Goal: Task Accomplishment & Management: Use online tool/utility

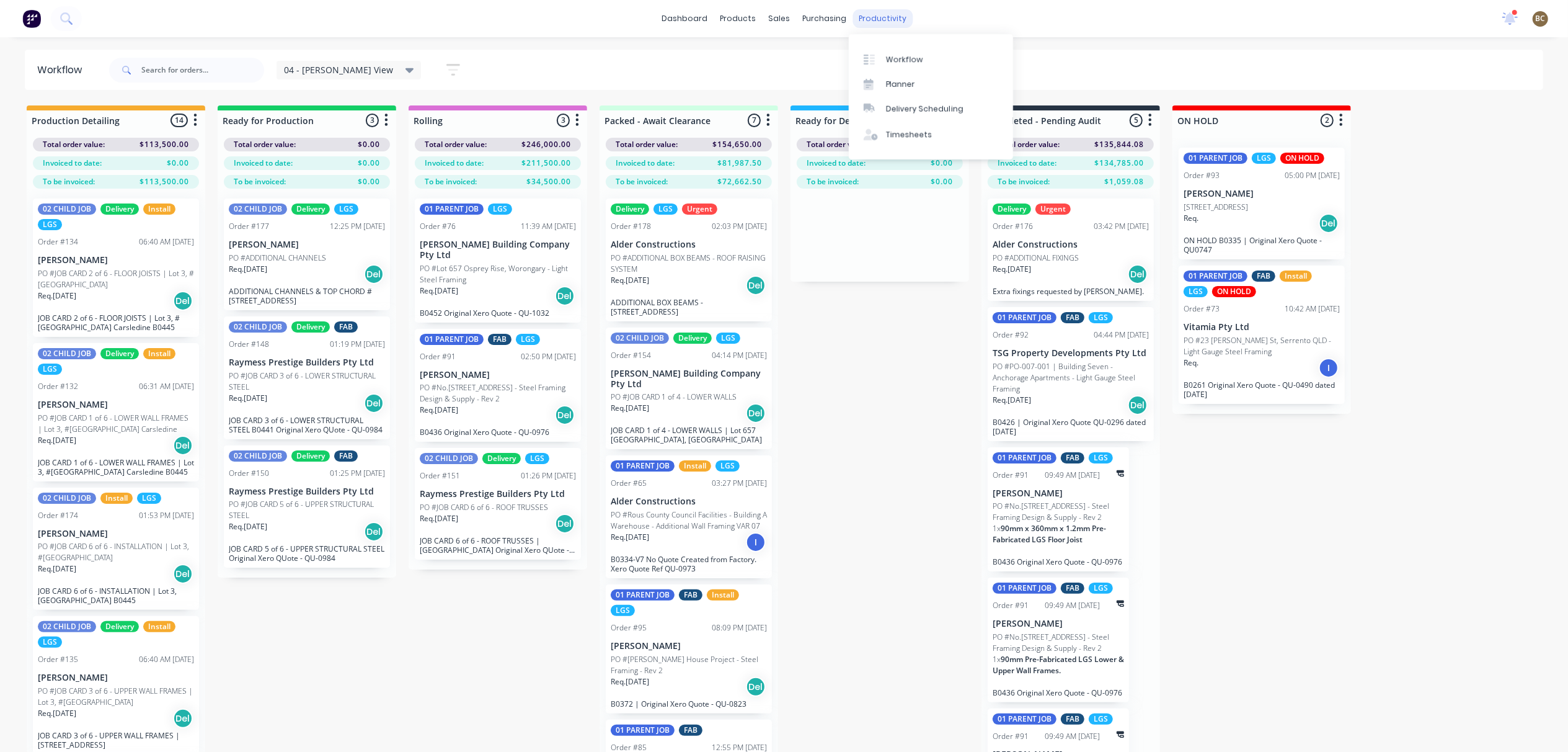
click at [890, 15] on div "productivity" at bounding box center [883, 19] width 60 height 19
click at [830, 20] on div "purchasing" at bounding box center [824, 19] width 56 height 19
click at [883, 78] on link "Planner" at bounding box center [931, 84] width 164 height 25
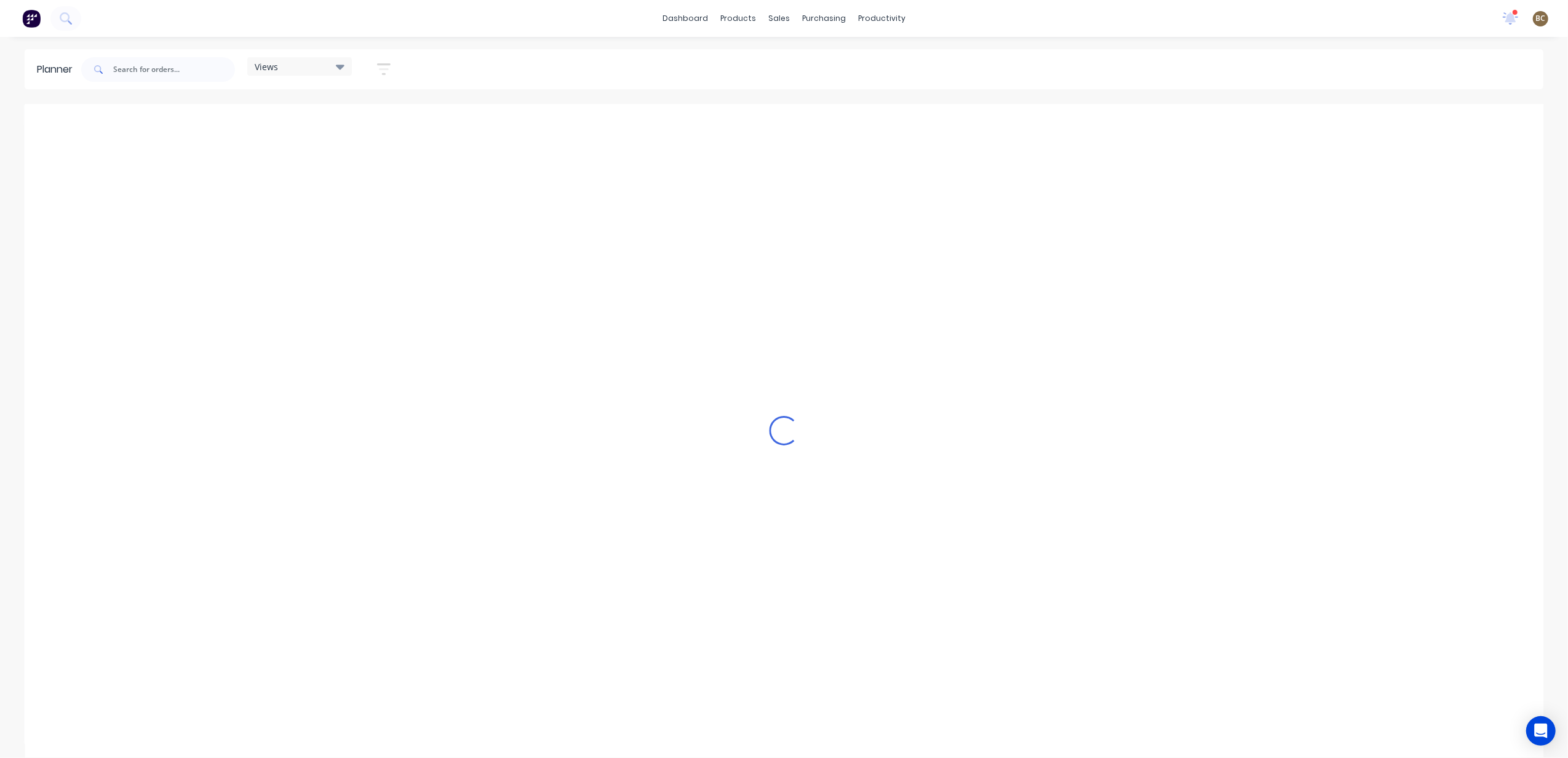
scroll to position [0, 476]
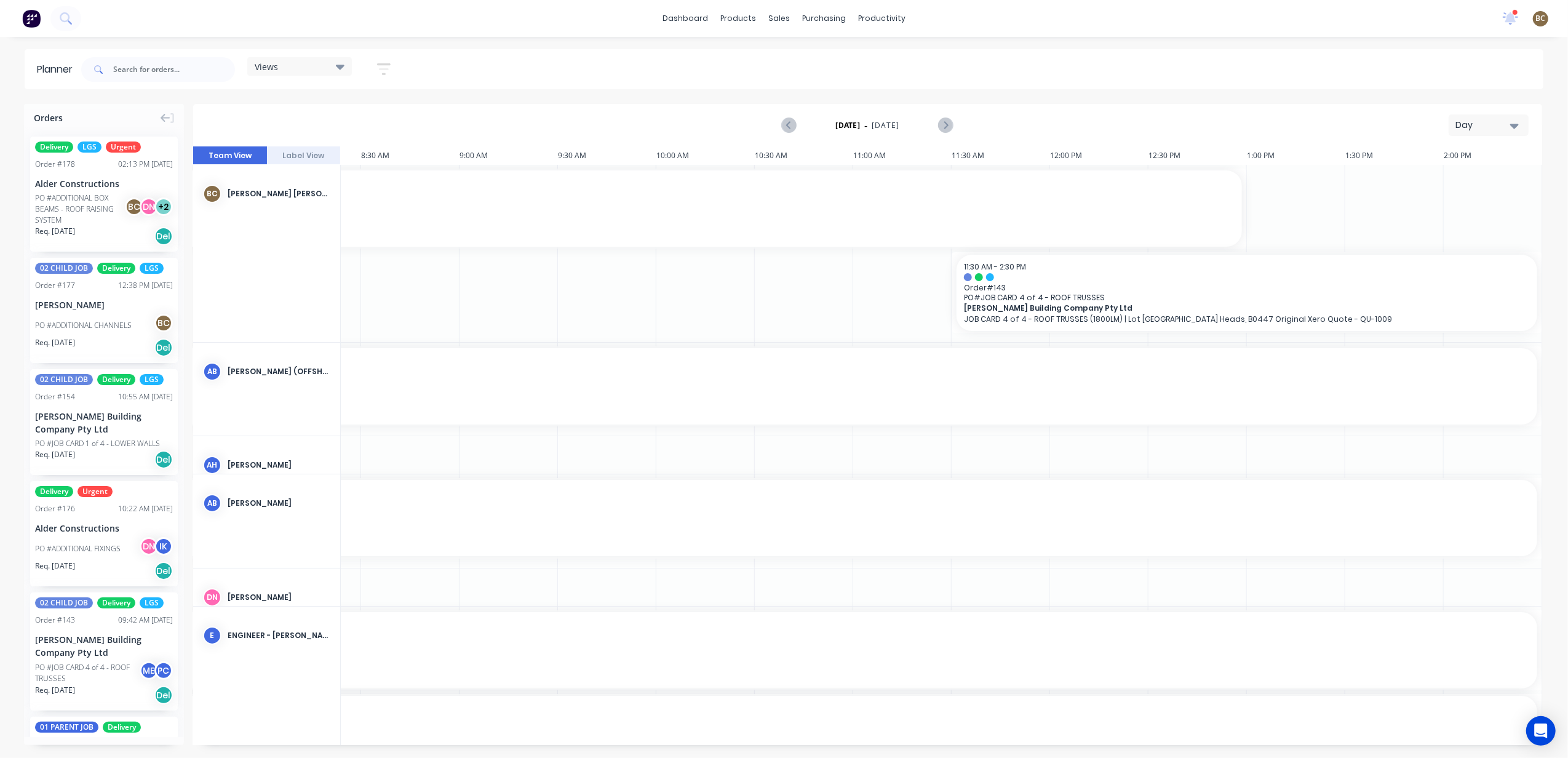
click at [1468, 114] on button "Day" at bounding box center [1488, 125] width 80 height 21
click at [1463, 127] on div "Day" at bounding box center [1484, 125] width 56 height 13
click at [1478, 125] on div "Day" at bounding box center [1484, 125] width 56 height 13
click at [1446, 183] on div "Week" at bounding box center [1467, 183] width 122 height 25
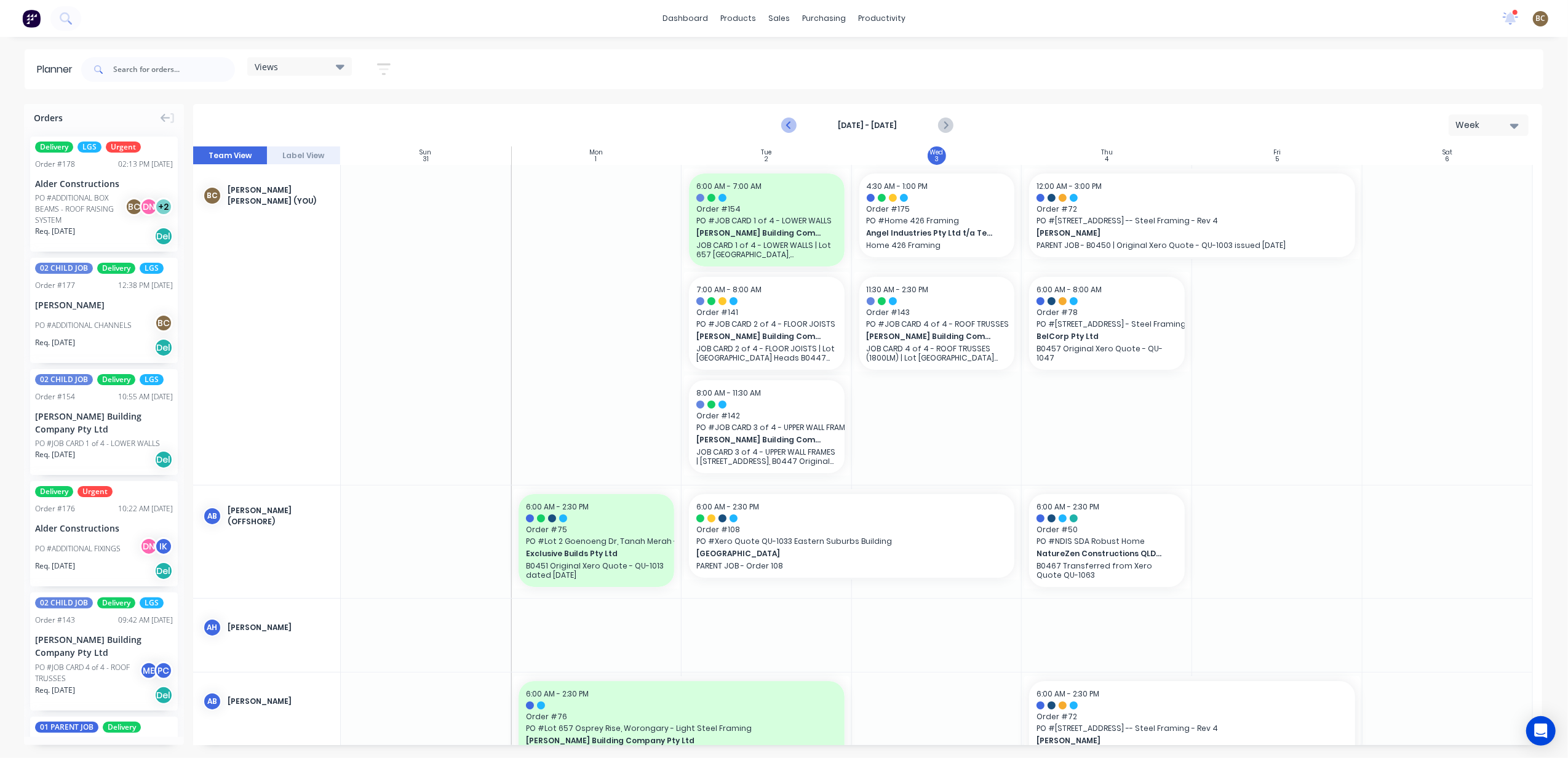
click at [792, 126] on icon "Previous page" at bounding box center [790, 125] width 15 height 15
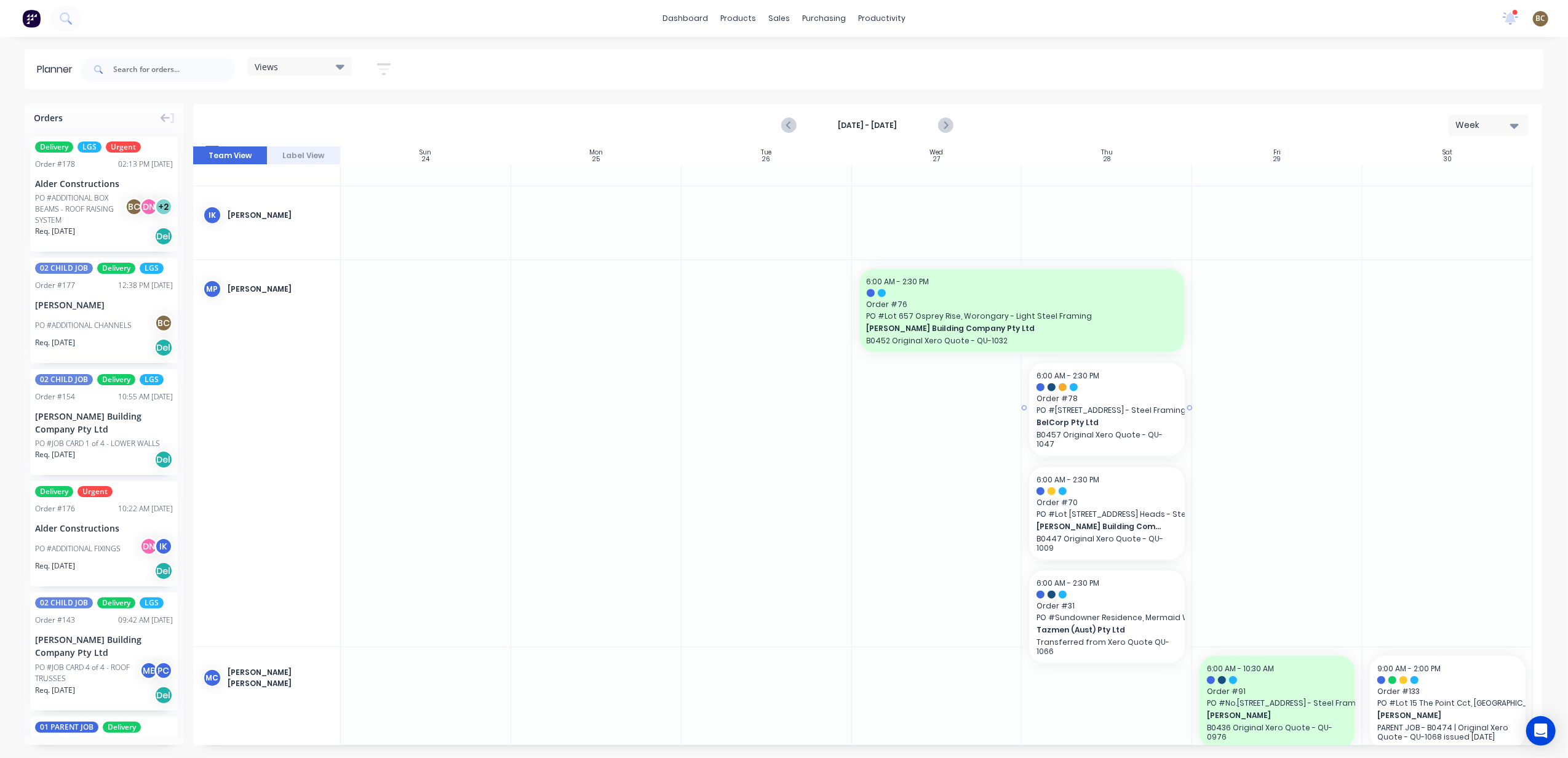
scroll to position [1231, 0]
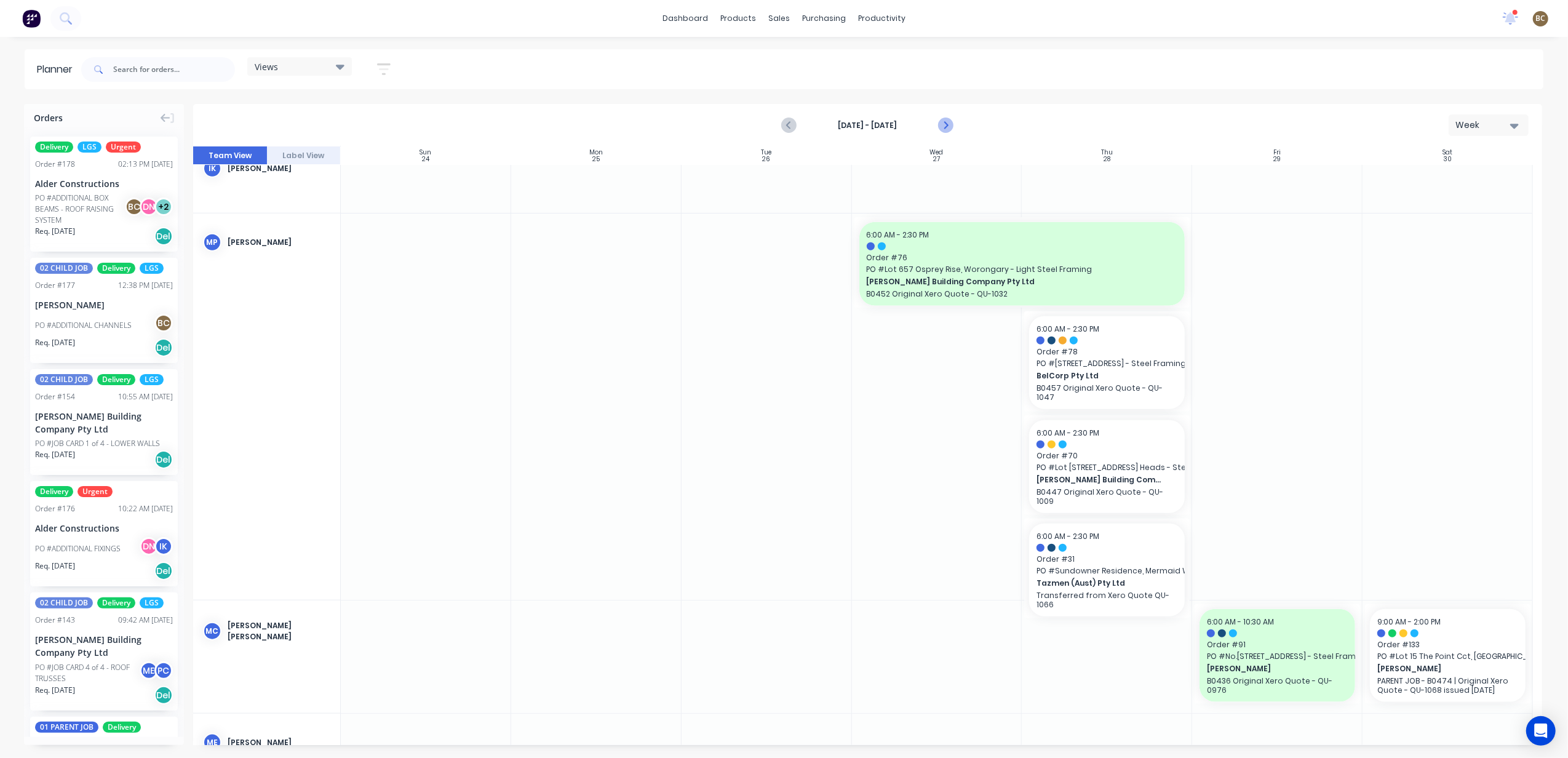
click at [953, 133] on button "Next page" at bounding box center [946, 125] width 25 height 25
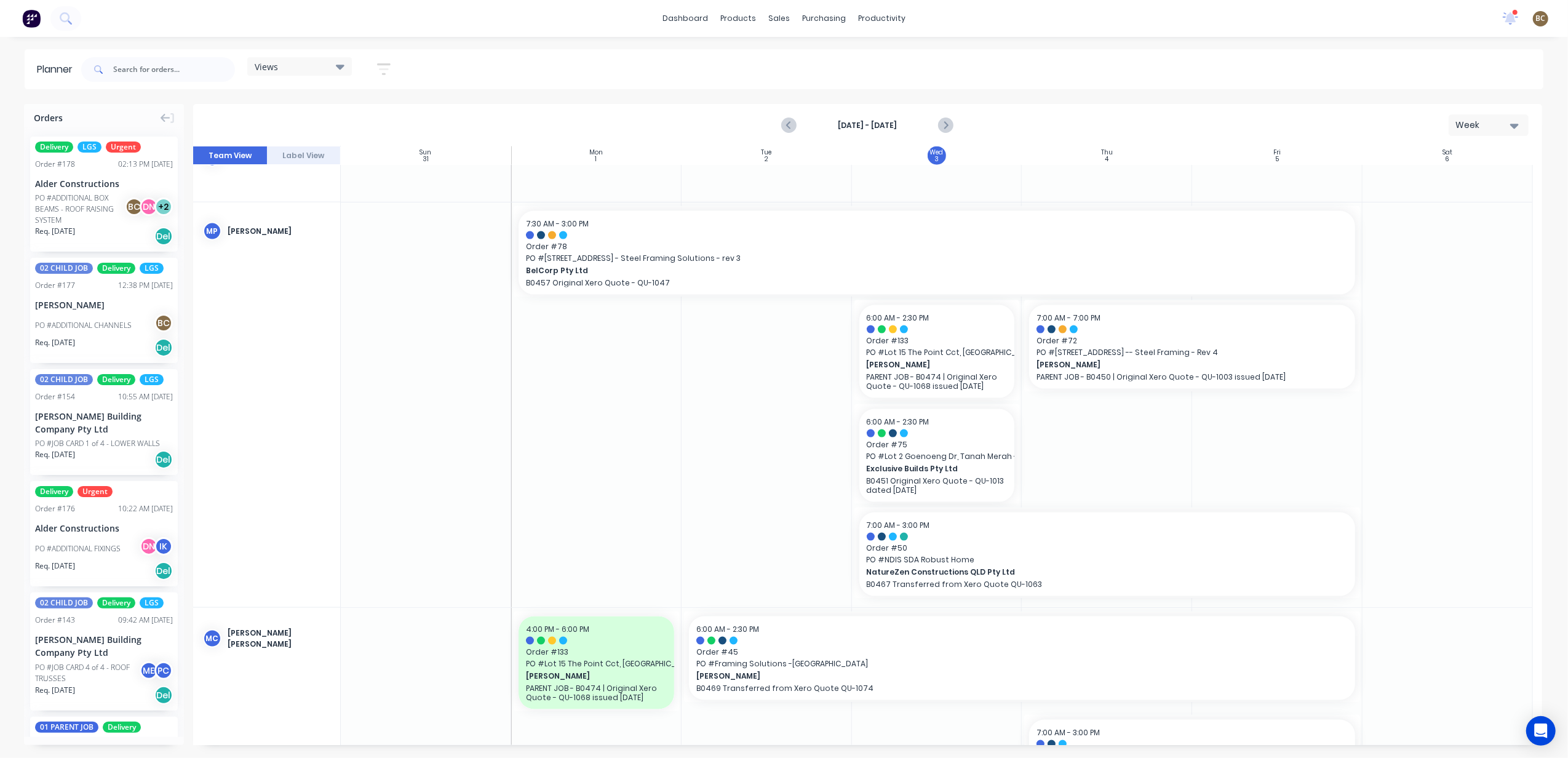
scroll to position [2226, 0]
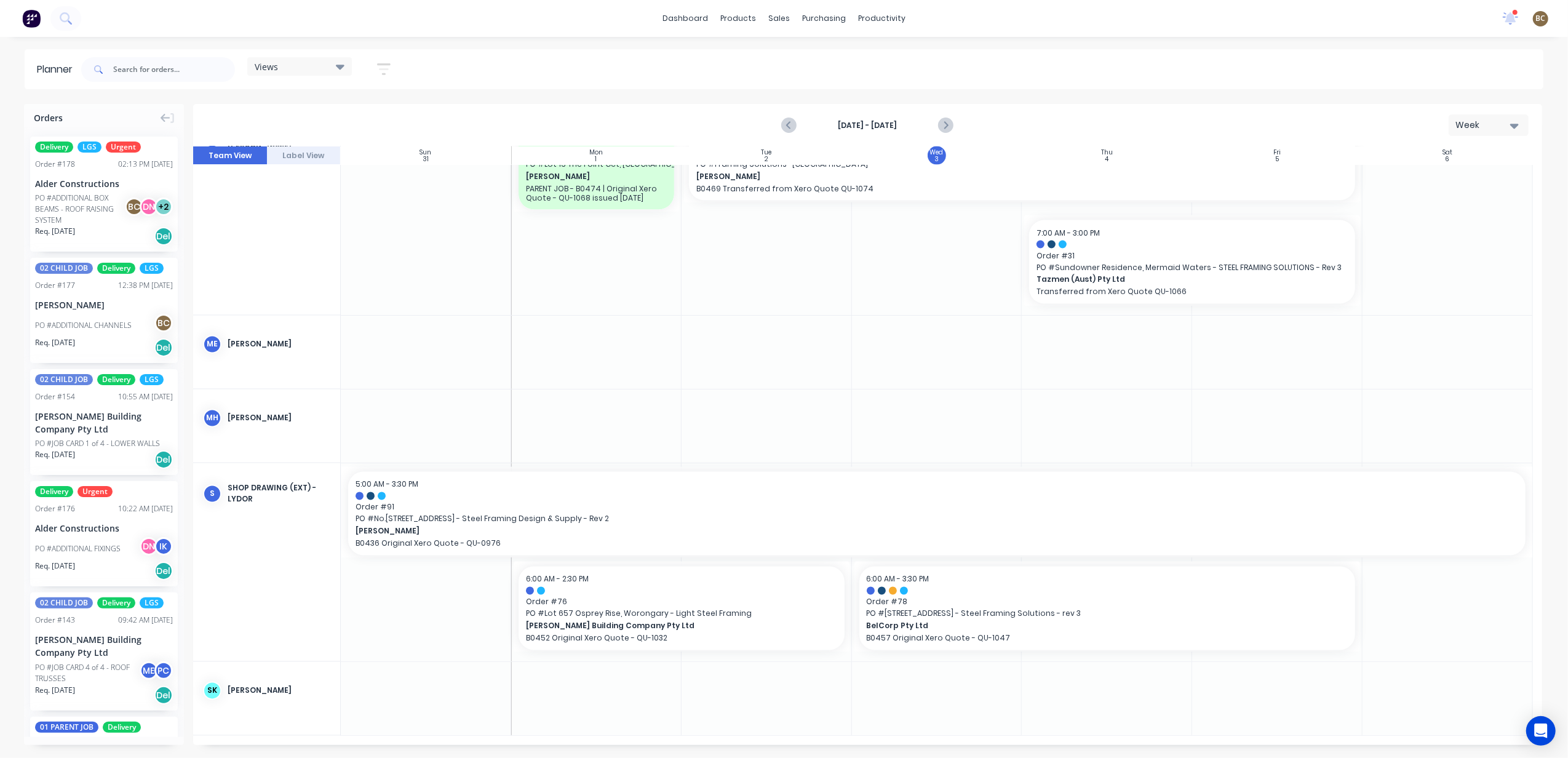
click at [321, 66] on div "Views" at bounding box center [299, 66] width 90 height 11
click at [313, 250] on button "FACTORY PRODUCTION" at bounding box center [322, 256] width 131 height 14
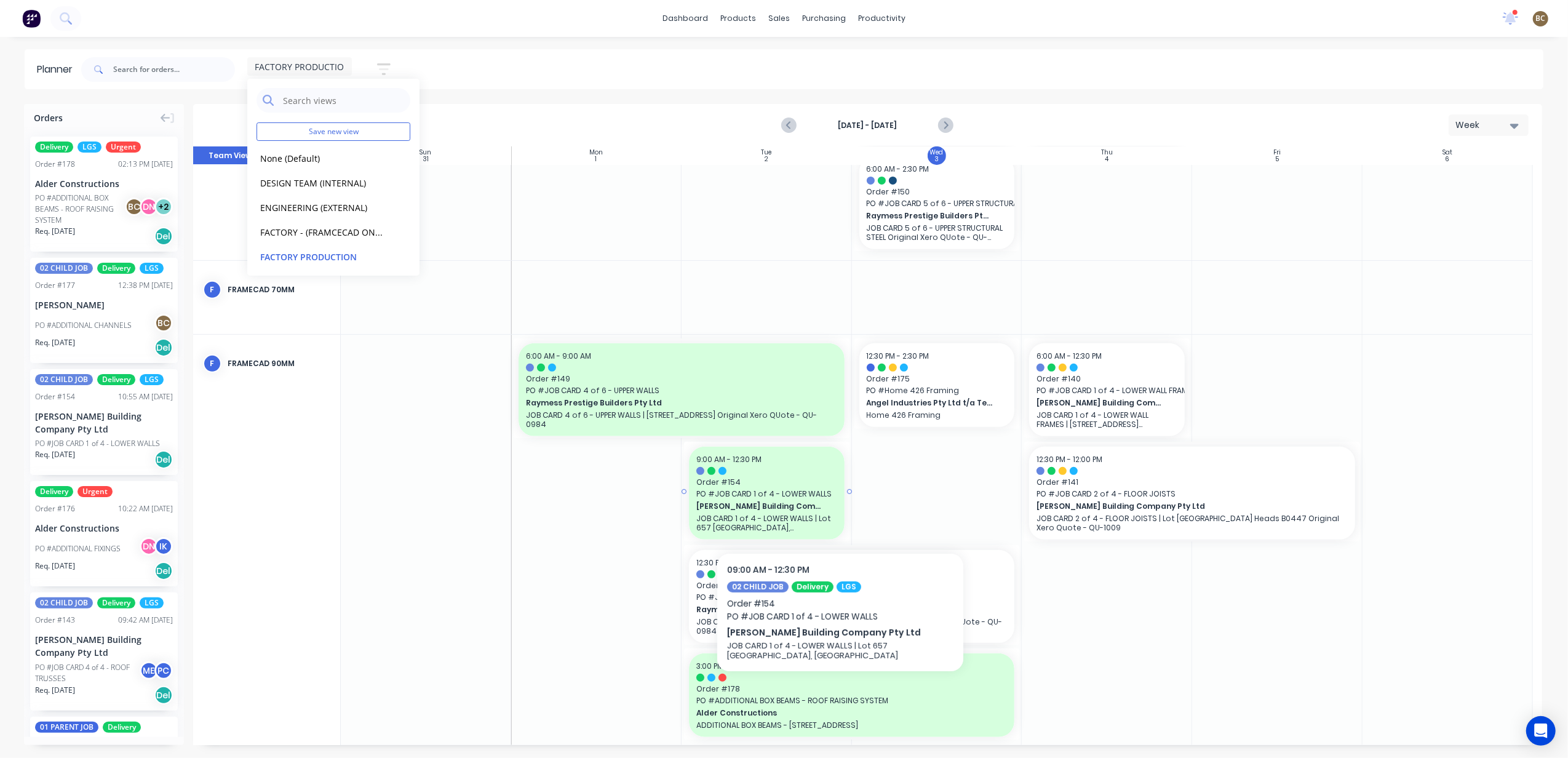
scroll to position [528, 0]
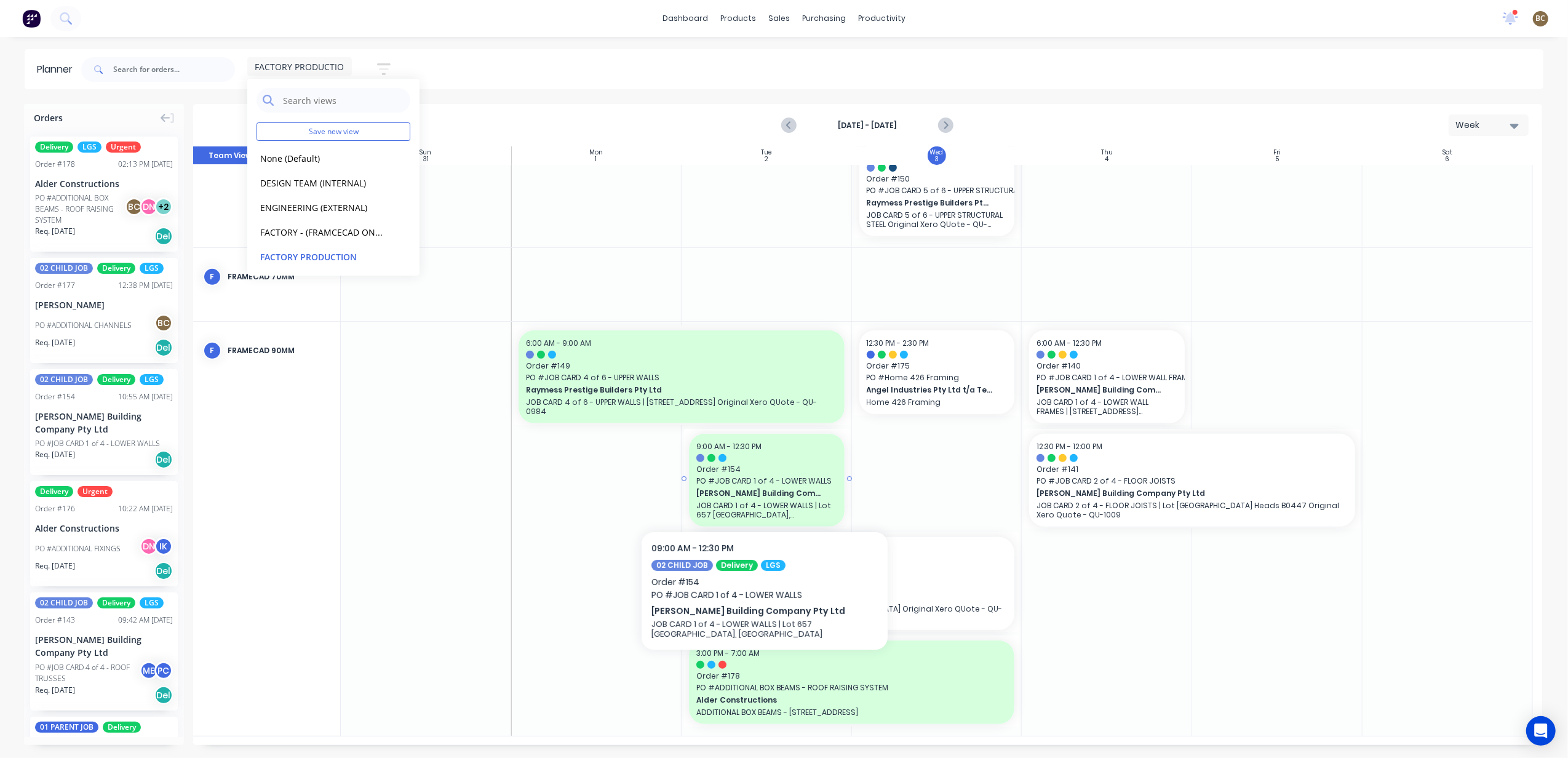
click at [737, 501] on p "JOB CARD 1 of 4 - LOWER WALLS | Lot 657 [GEOGRAPHIC_DATA], [GEOGRAPHIC_DATA]" at bounding box center [767, 510] width 141 height 19
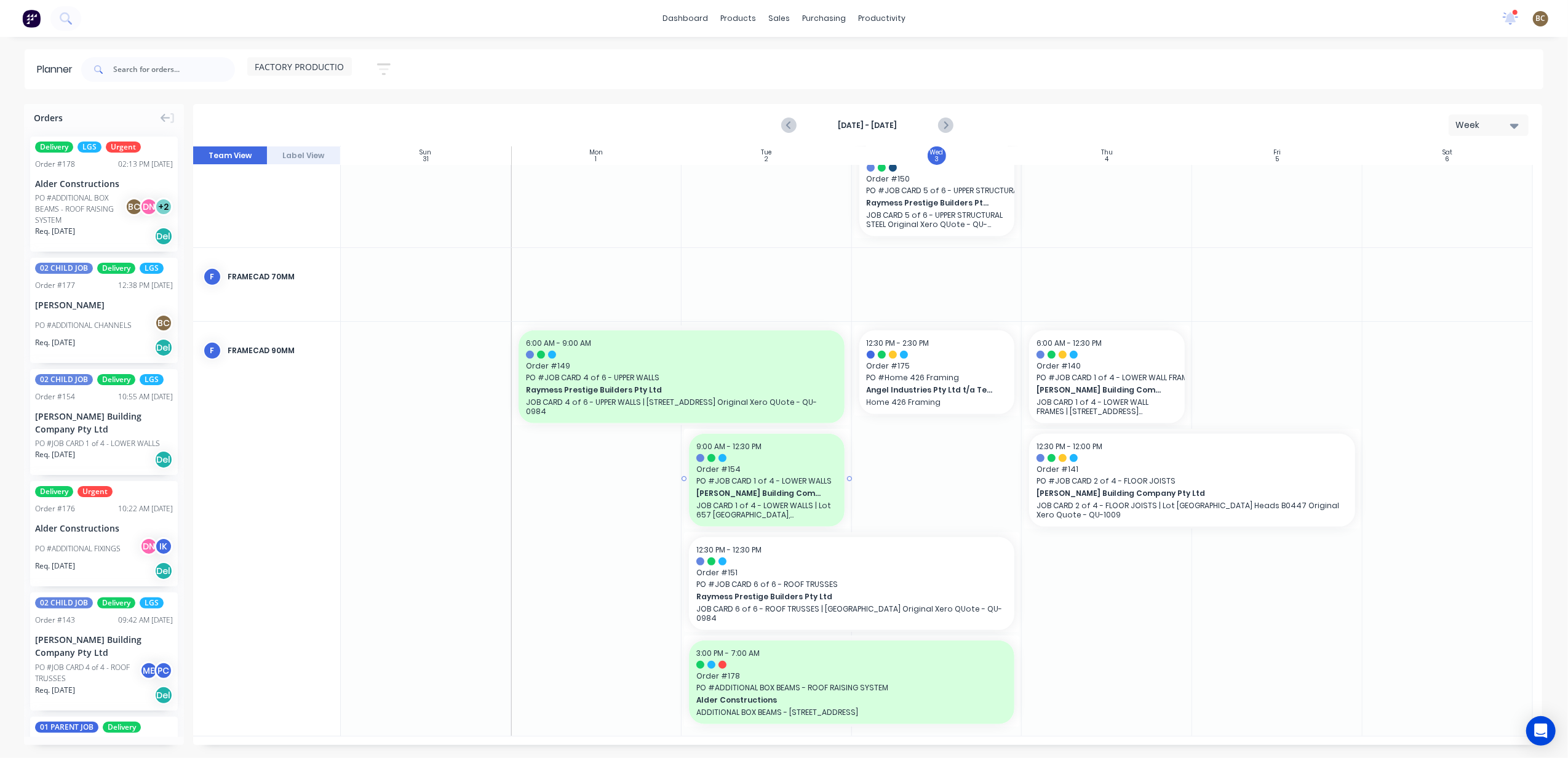
scroll to position [520, 0]
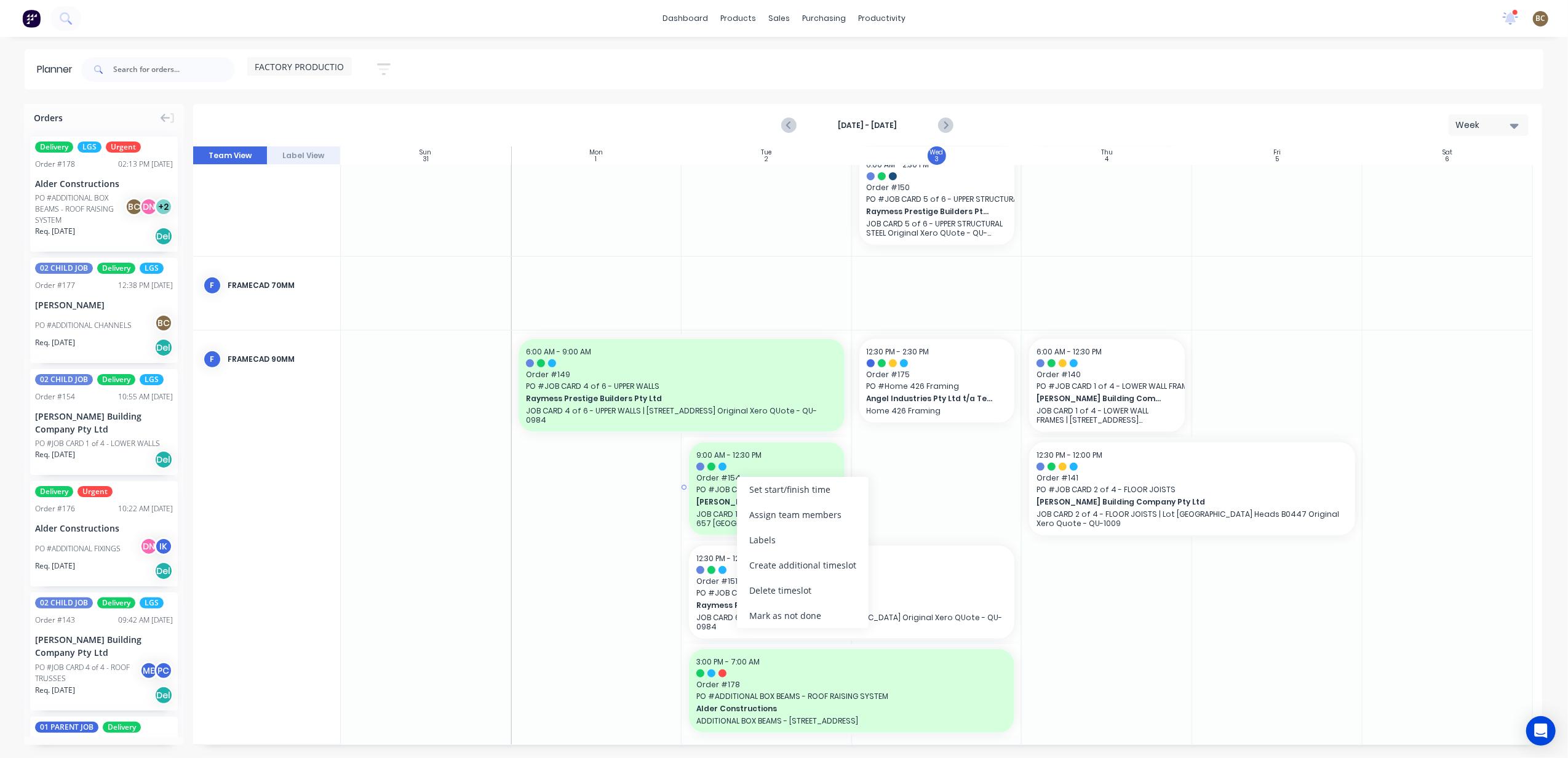
click at [736, 473] on span "Order # 154" at bounding box center [767, 478] width 141 height 11
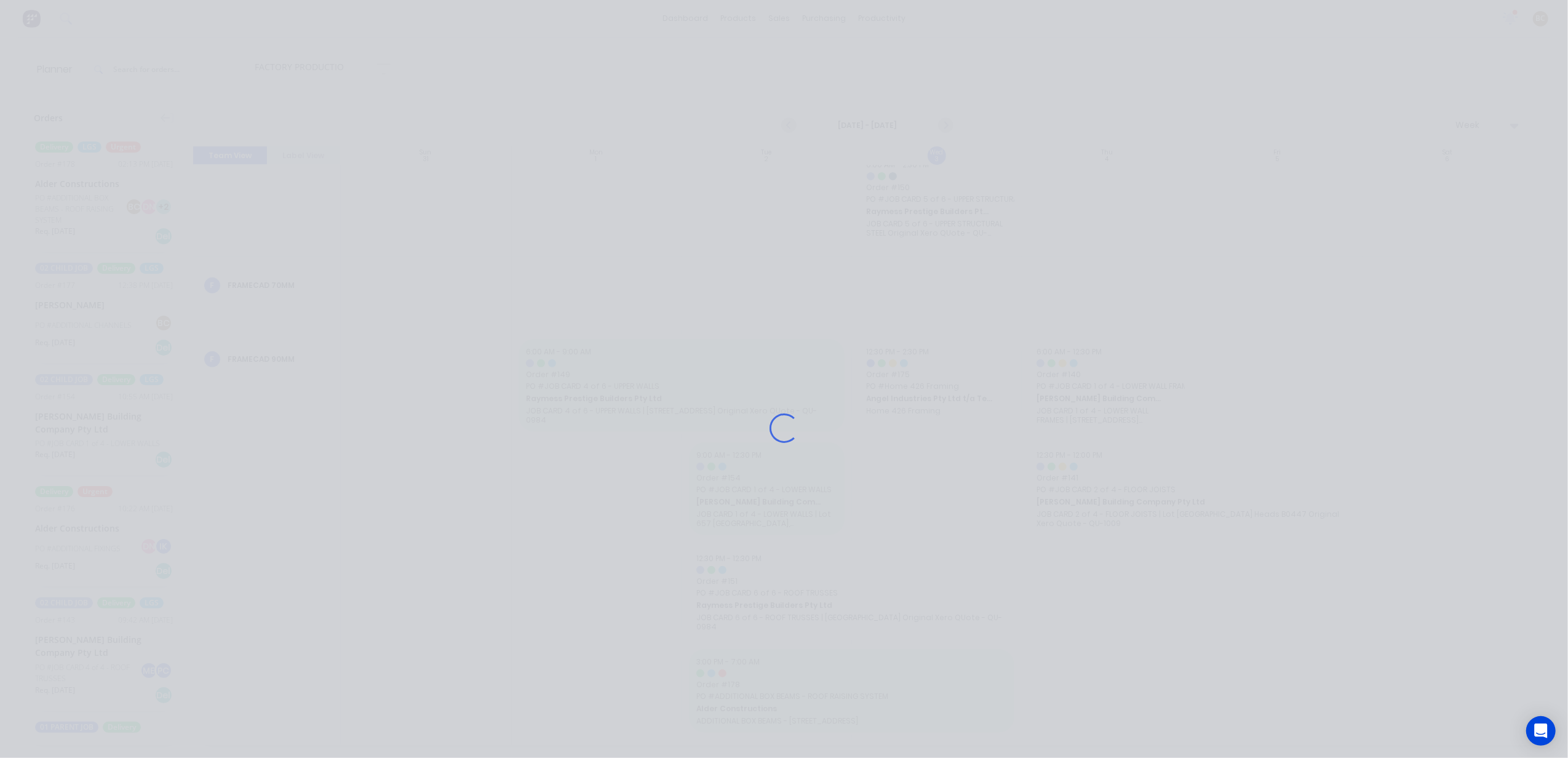
click at [736, 473] on div "Loading..." at bounding box center [784, 428] width 984 height 758
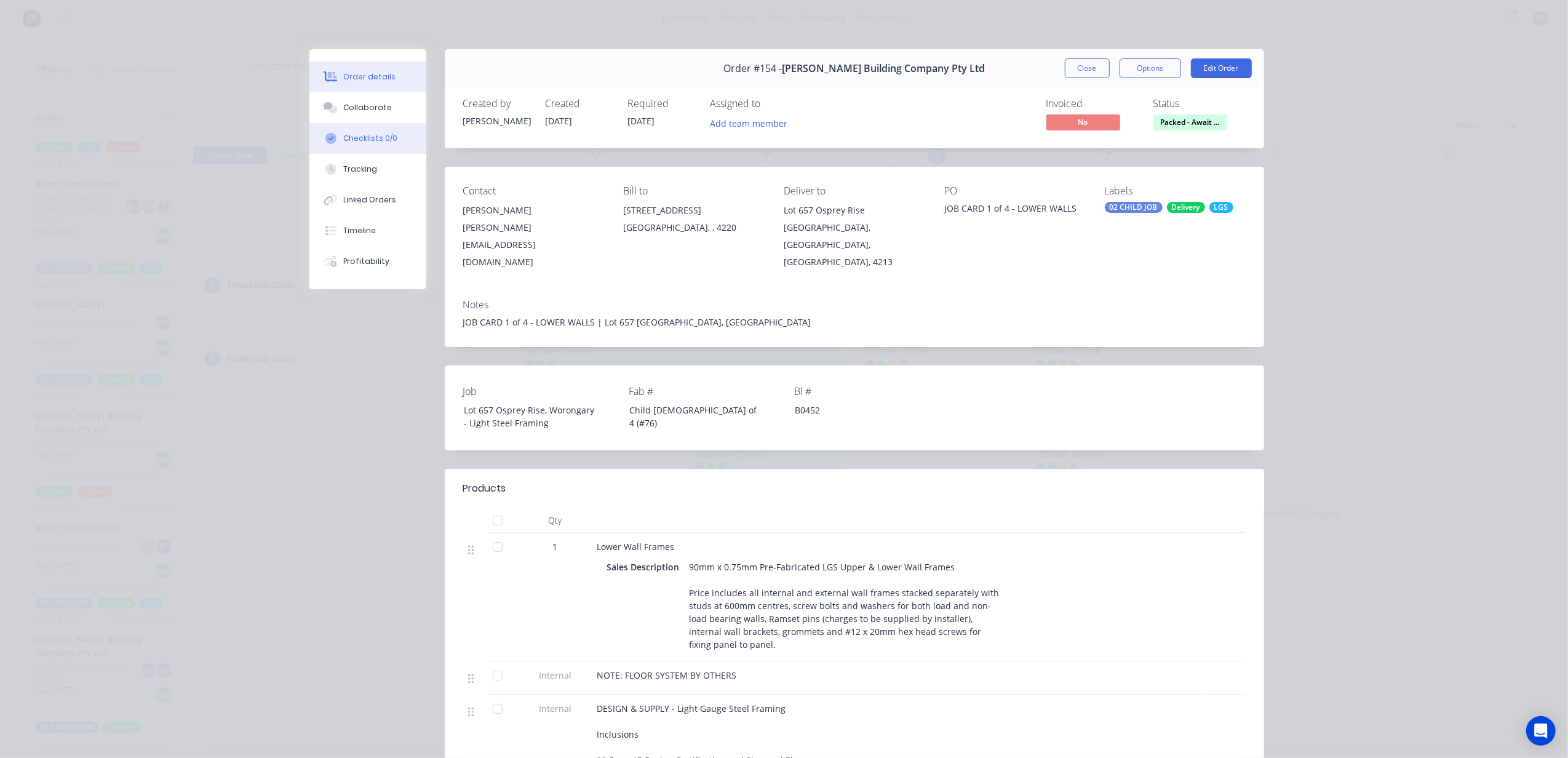
click at [375, 139] on div "Checklists 0/0" at bounding box center [370, 138] width 54 height 11
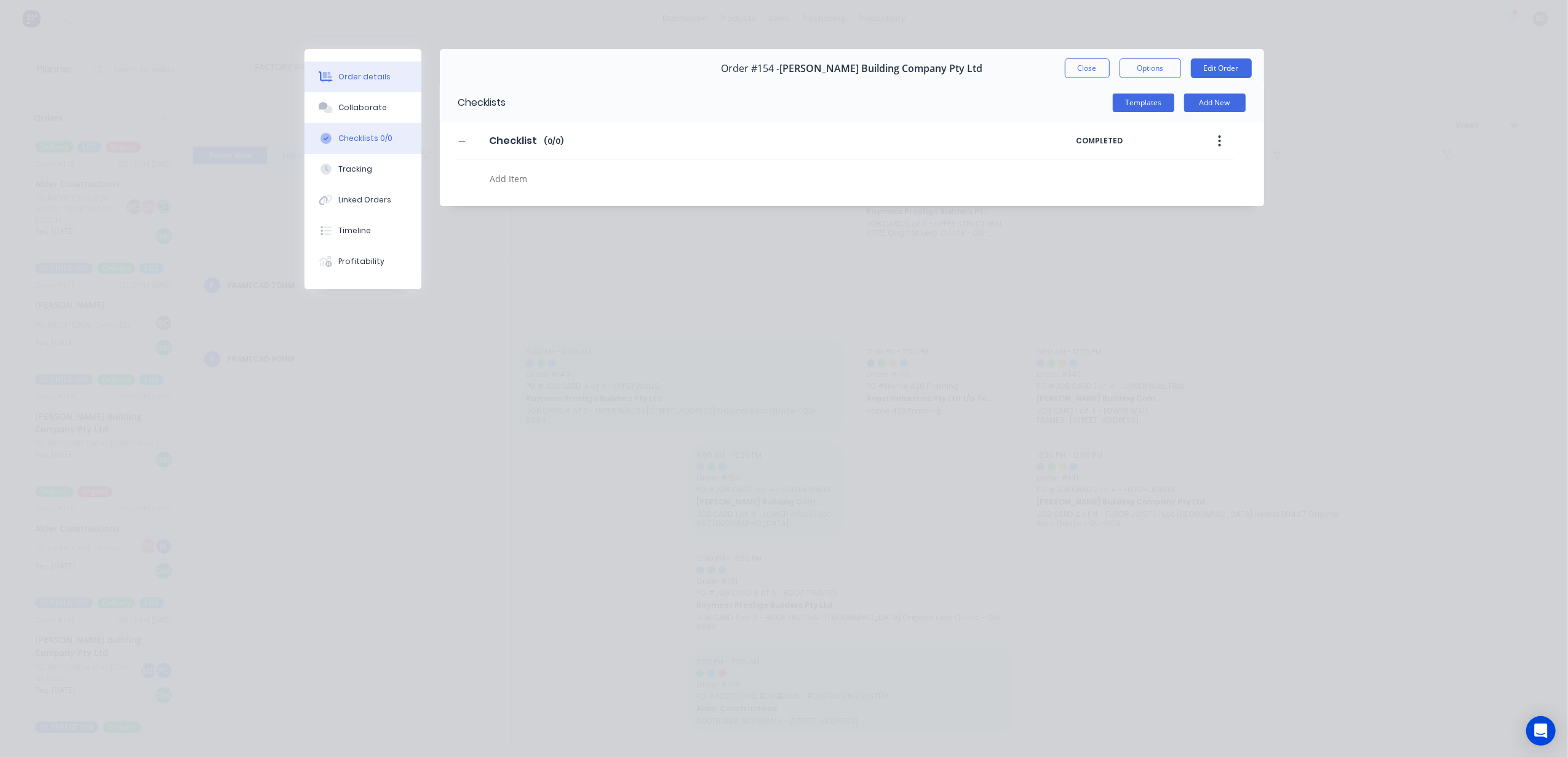
click at [353, 110] on div "Collaborate" at bounding box center [362, 108] width 48 height 11
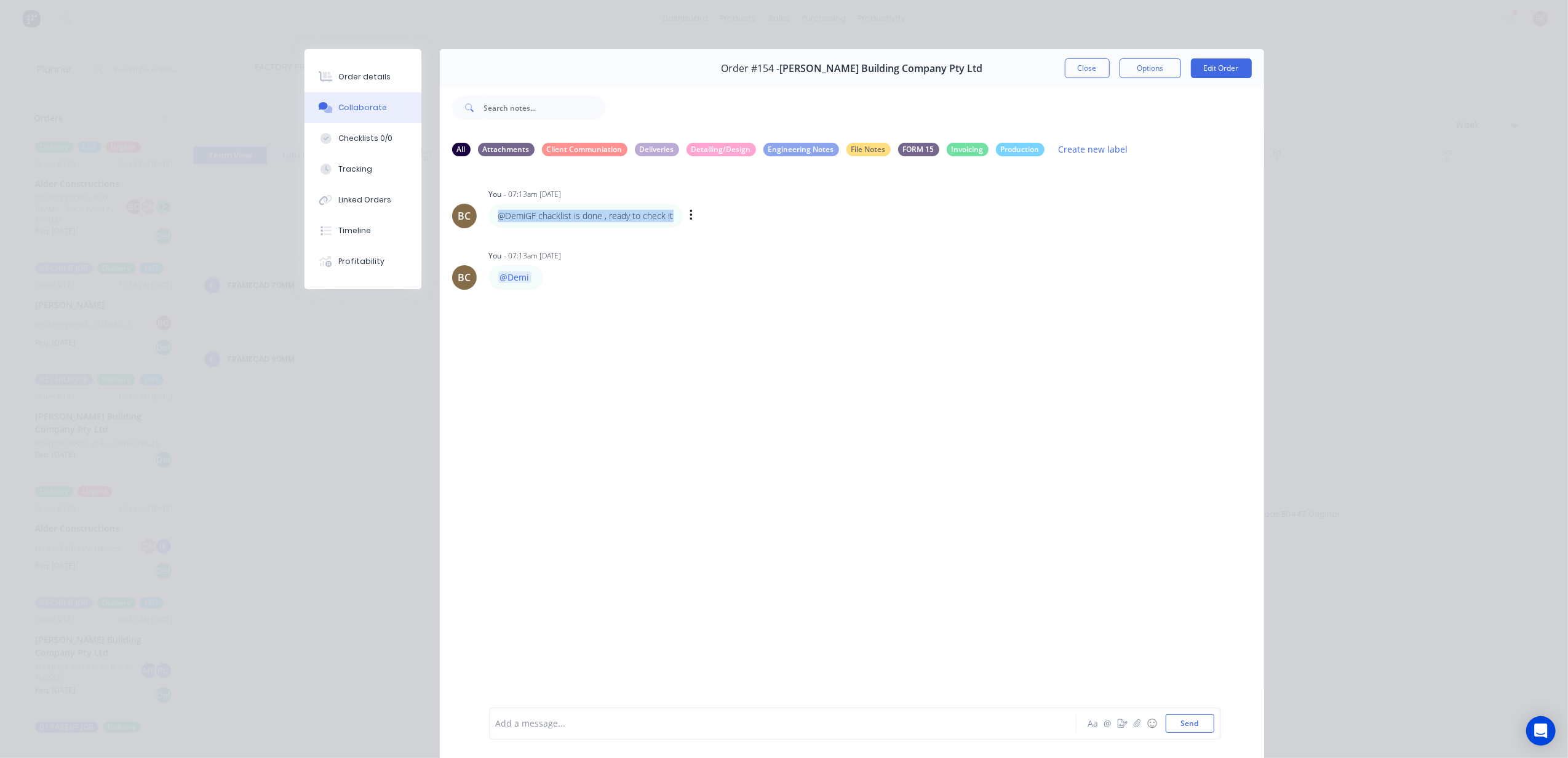
drag, startPoint x: 665, startPoint y: 216, endPoint x: 484, endPoint y: 216, distance: 181.0
click at [489, 216] on div "@DemiGF chacklist is done , ready to check it" at bounding box center [586, 216] width 194 height 25
copy p "@DemiGF chacklist is done , ready to check it"
click at [523, 730] on div "Add a message..." at bounding box center [765, 723] width 539 height 19
drag, startPoint x: 528, startPoint y: 721, endPoint x: 393, endPoint y: 695, distance: 137.5
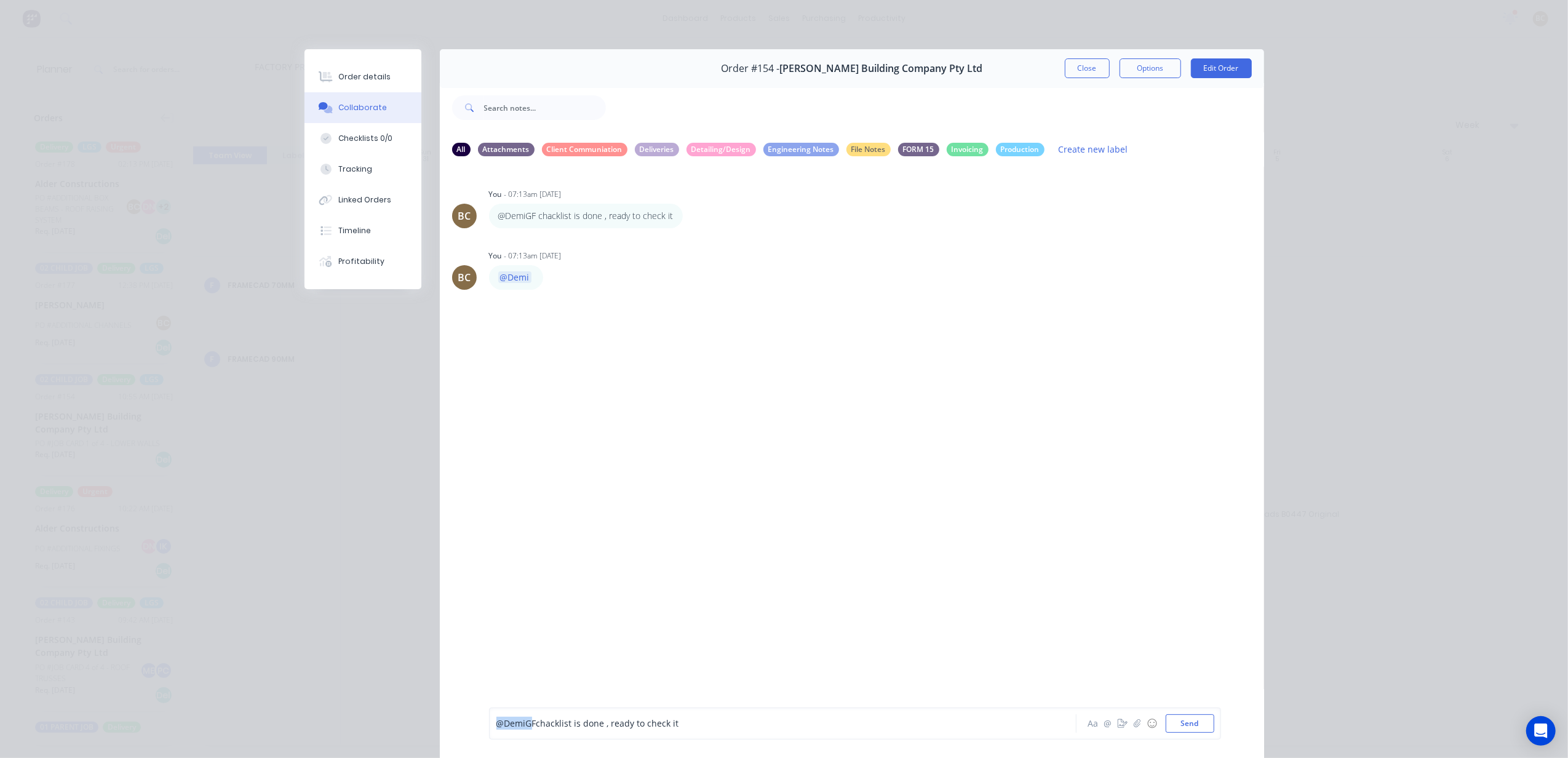
click at [393, 695] on div "Order #154 - [PERSON_NAME] Building Company Pty Ltd Close Options Edit Order Al…" at bounding box center [784, 412] width 960 height 726
click at [723, 724] on div "@Demi chacklist is done , ready to check it" at bounding box center [765, 723] width 538 height 13
click at [539, 721] on span "chacklist is done , ready to check it" at bounding box center [602, 724] width 143 height 12
click at [571, 721] on span "checklist is done , ready to check it" at bounding box center [602, 724] width 143 height 12
click at [531, 723] on span "checklist is done , ready to check it" at bounding box center [602, 724] width 143 height 12
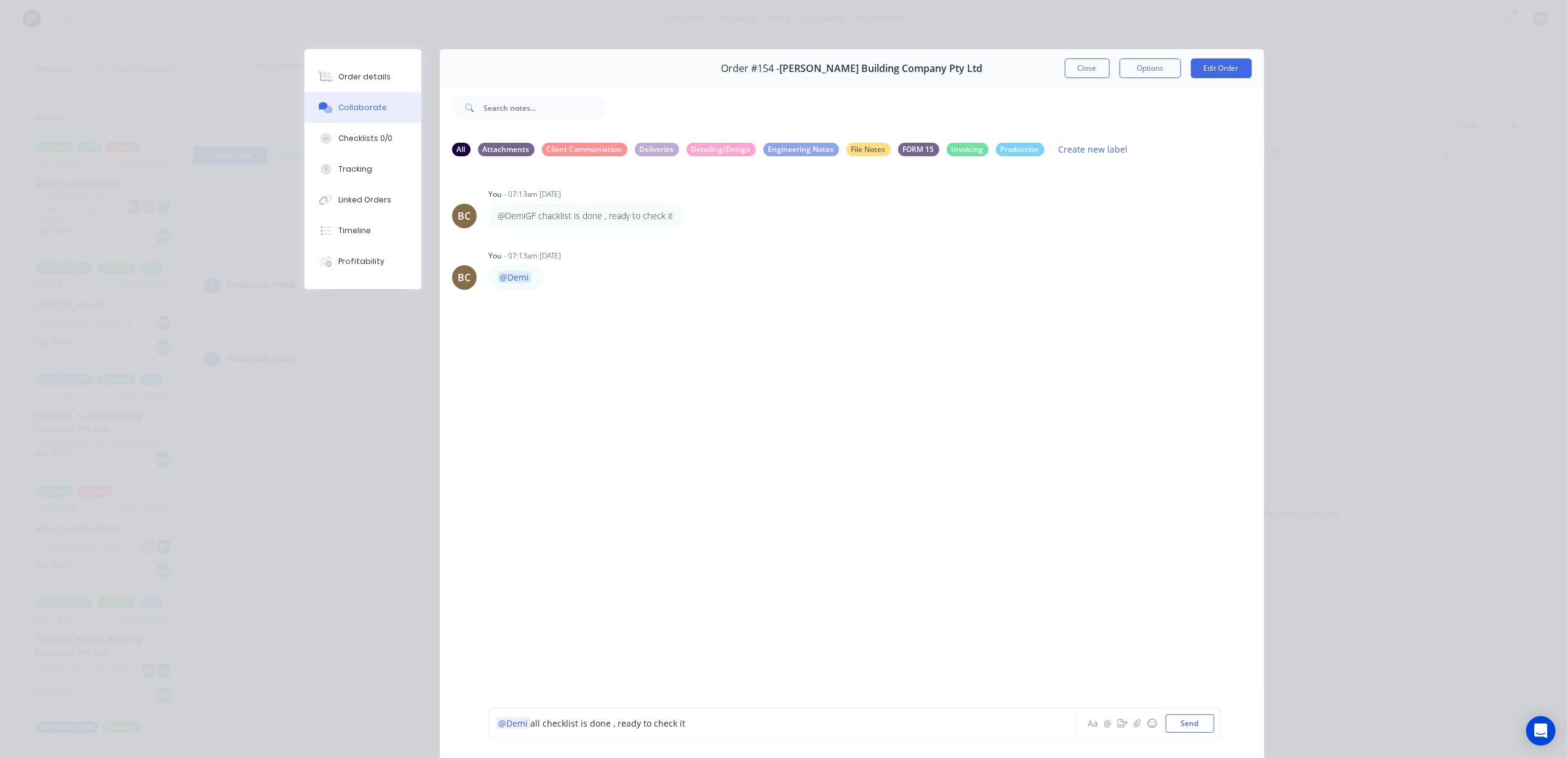
click at [700, 725] on div "@Demi all checklist is done , ready to check it" at bounding box center [765, 723] width 538 height 13
click at [844, 546] on div "BC You - 07:13am [DATE] @DemiGF chacklist is done , ready to check it Labels Ed…" at bounding box center [852, 436] width 824 height 540
click at [1065, 74] on button "Close" at bounding box center [1088, 68] width 45 height 20
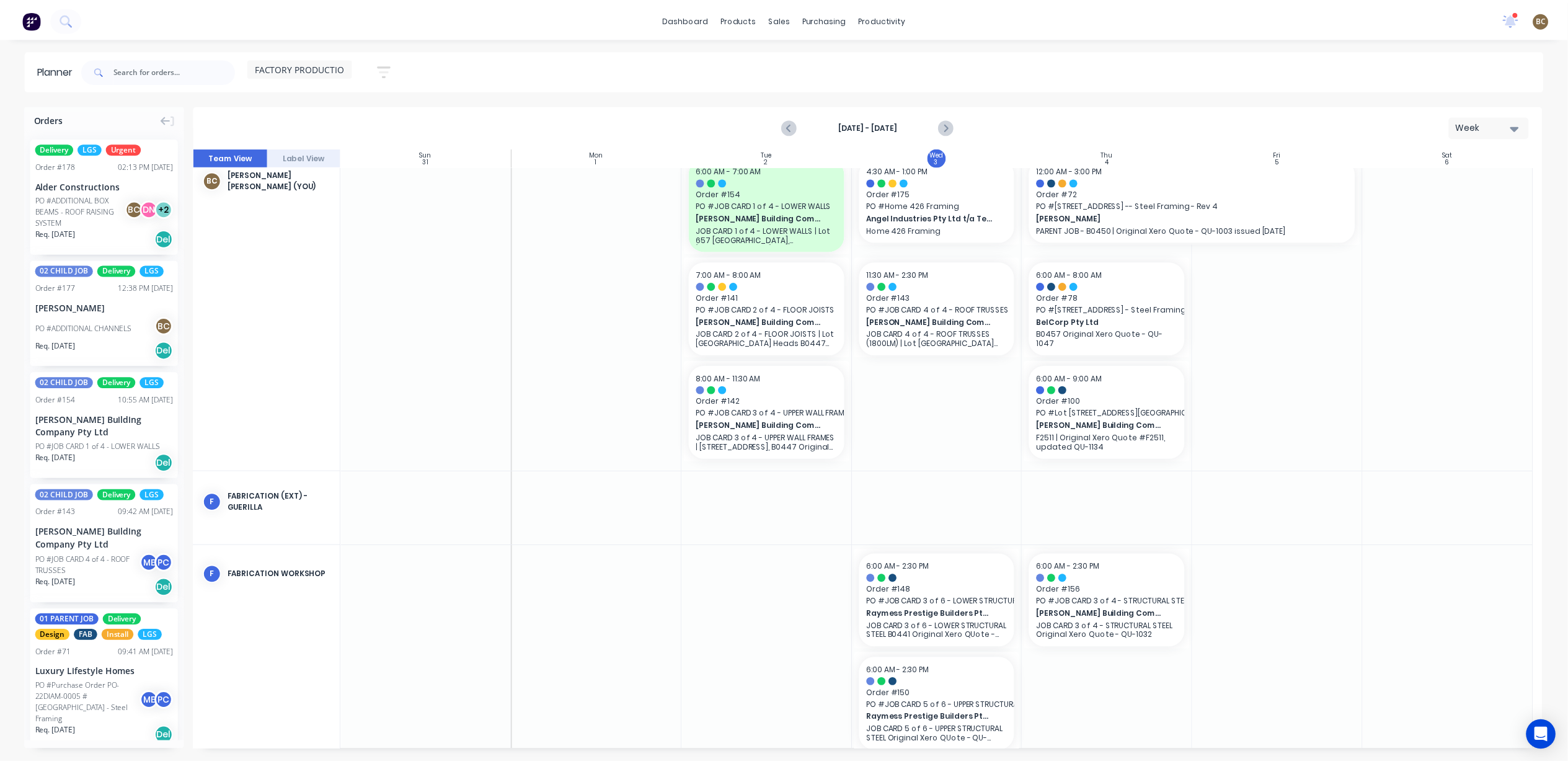
scroll to position [0, 0]
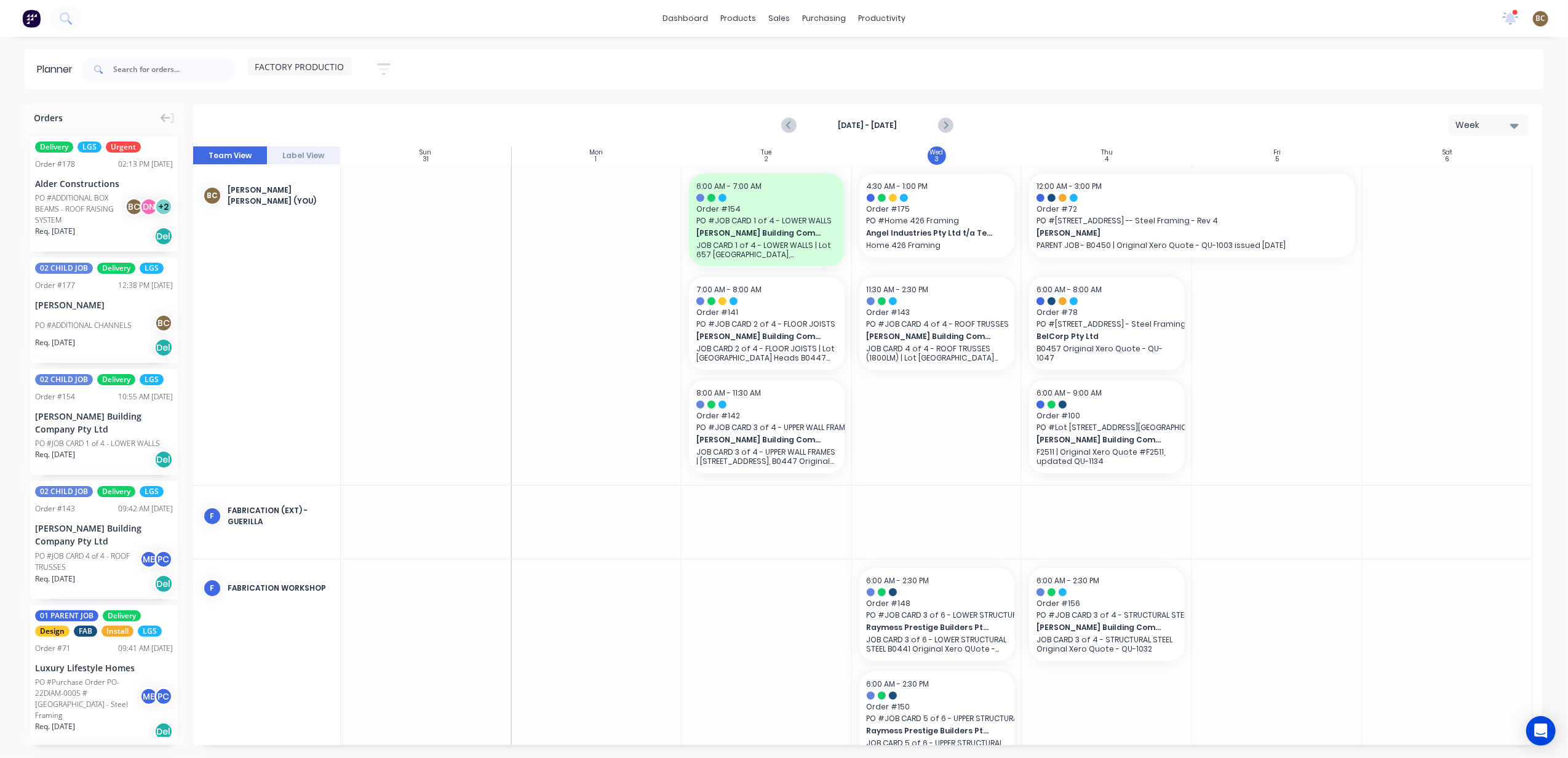
drag, startPoint x: 447, startPoint y: 431, endPoint x: 454, endPoint y: 429, distance: 7.3
click at [447, 432] on div at bounding box center [426, 325] width 171 height 320
click at [926, 238] on span "Angel Industries Pty Ltd t/a Teeny Tiny Homes" at bounding box center [930, 233] width 127 height 11
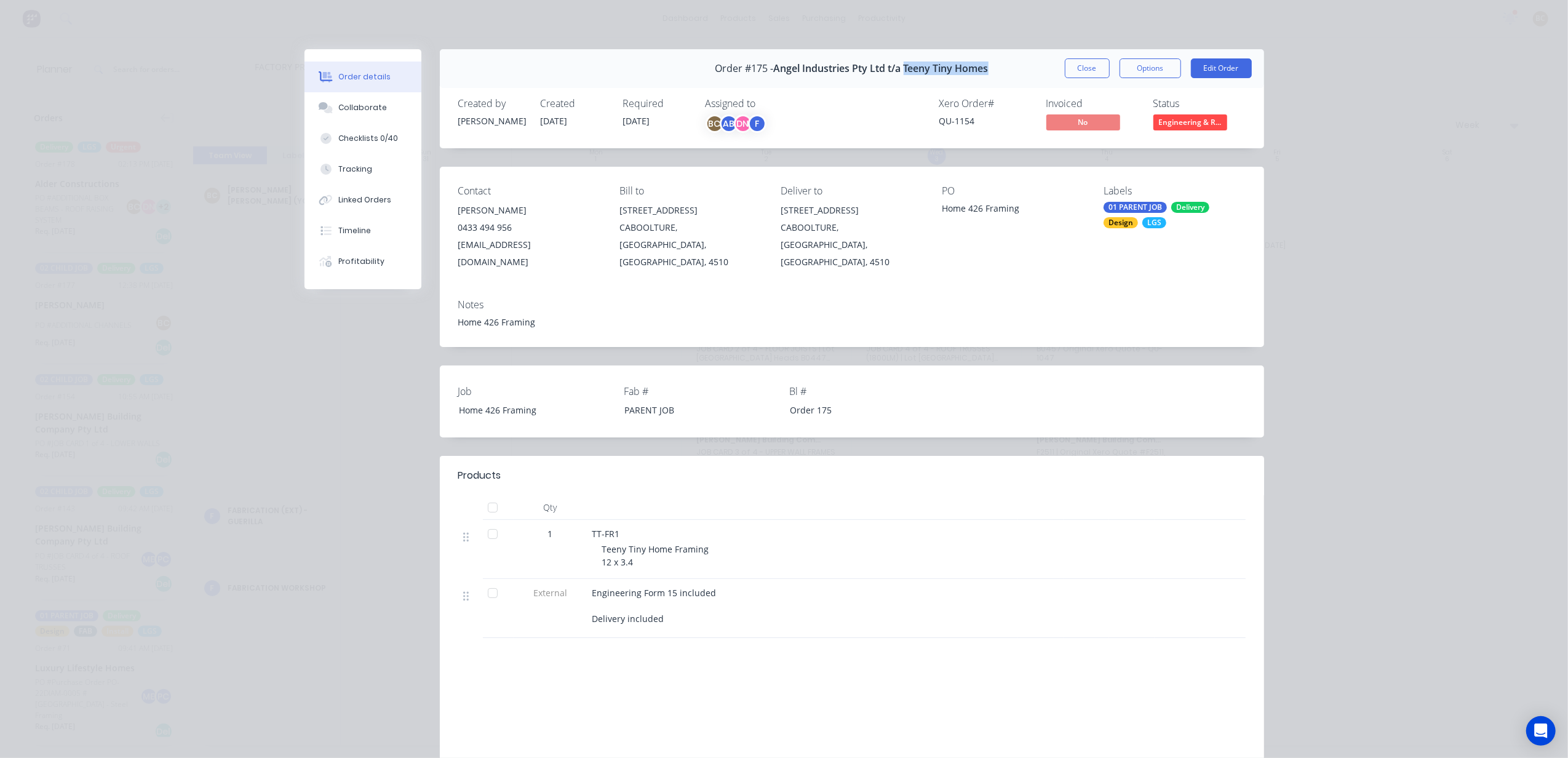
drag, startPoint x: 898, startPoint y: 70, endPoint x: 985, endPoint y: 67, distance: 87.1
click at [985, 67] on div "Order #175 - Angel Industries Pty Ltd t/a Teeny Tiny Homes Close Options Edit O…" at bounding box center [852, 68] width 824 height 38
copy span "Teeny Tiny Homes"
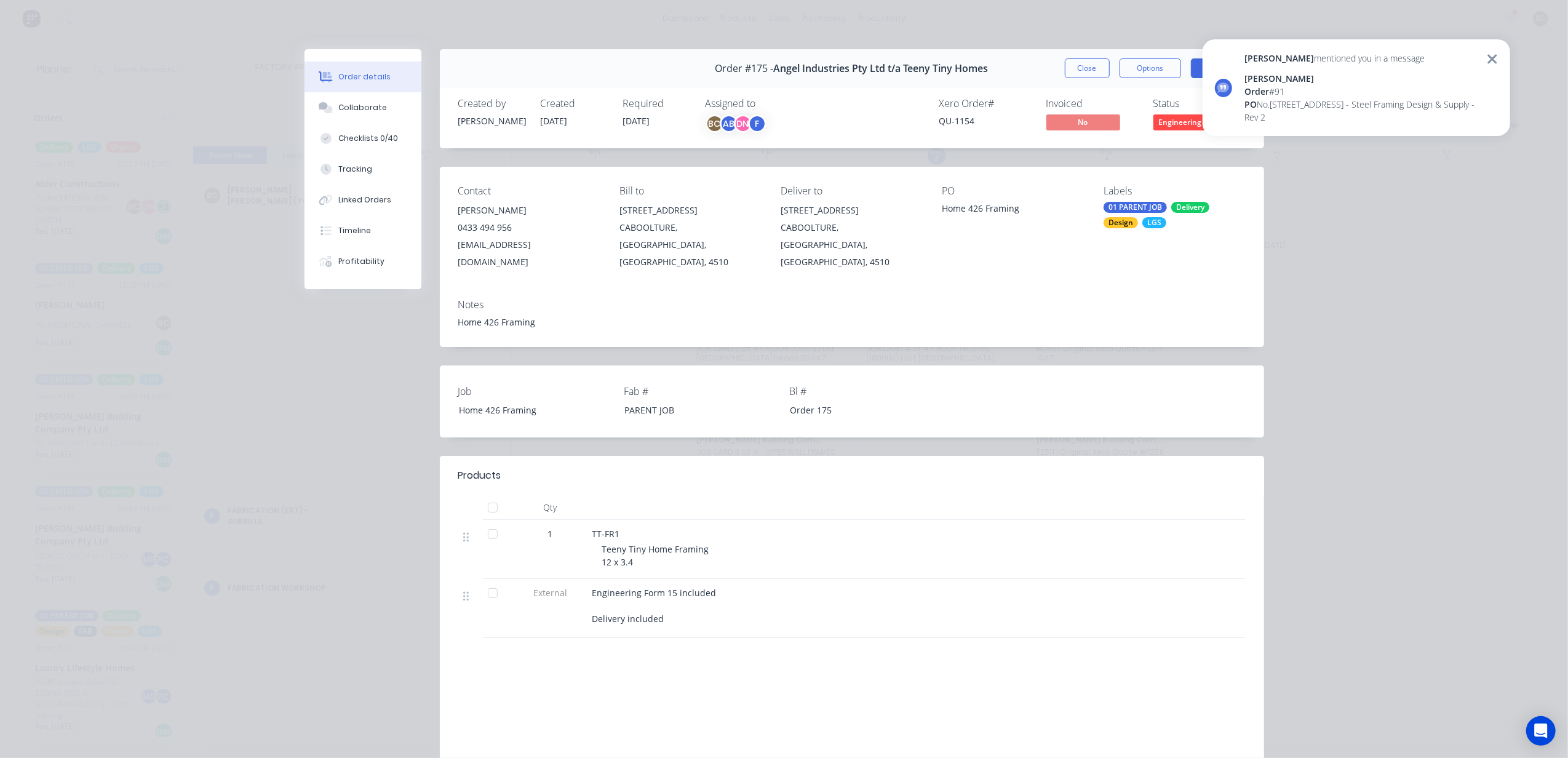
click at [1381, 109] on div "[STREET_ADDRESS] - Steel Framing Design & Supply - Rev 2" at bounding box center [1362, 110] width 235 height 26
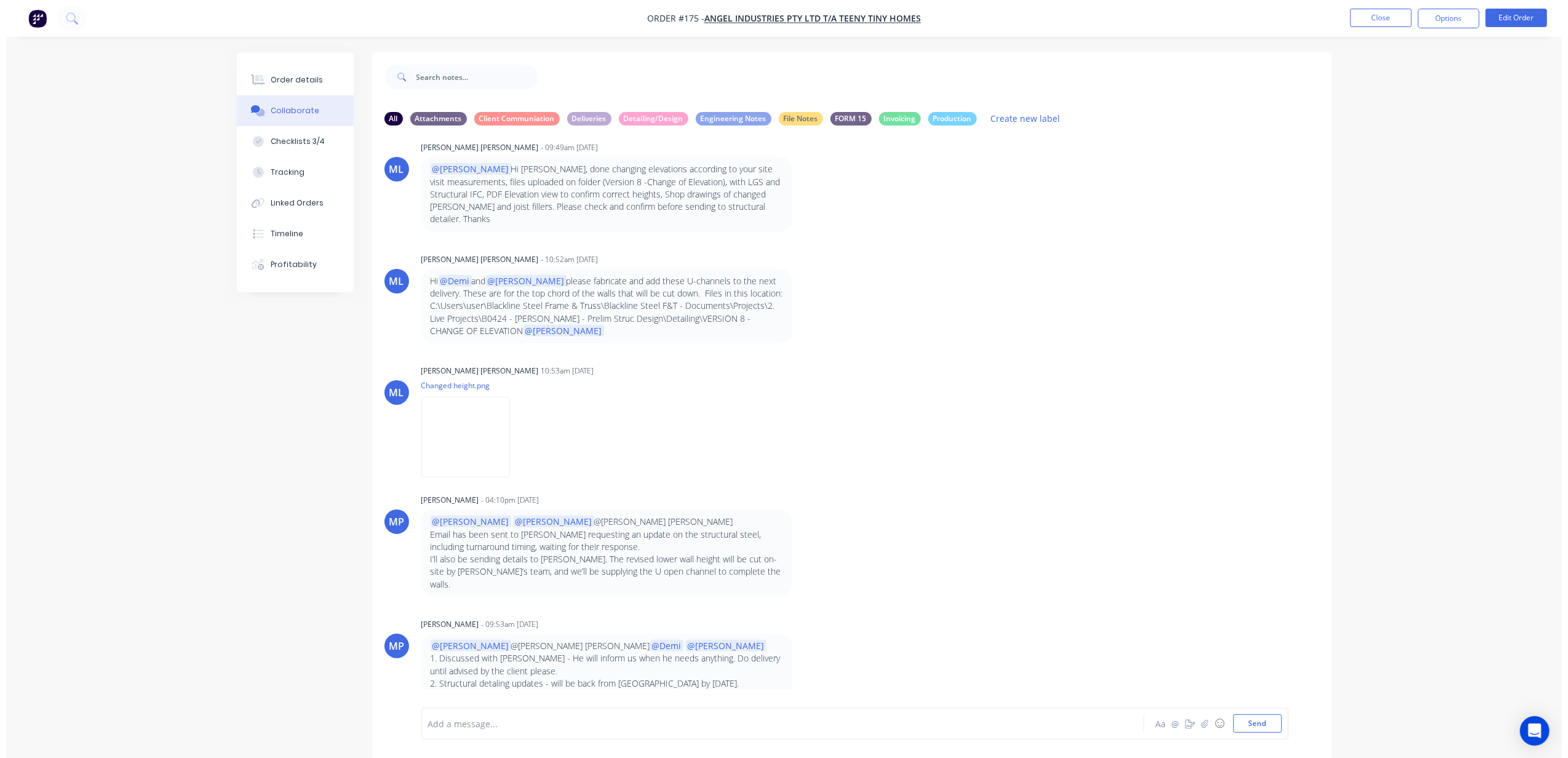
scroll to position [9840, 0]
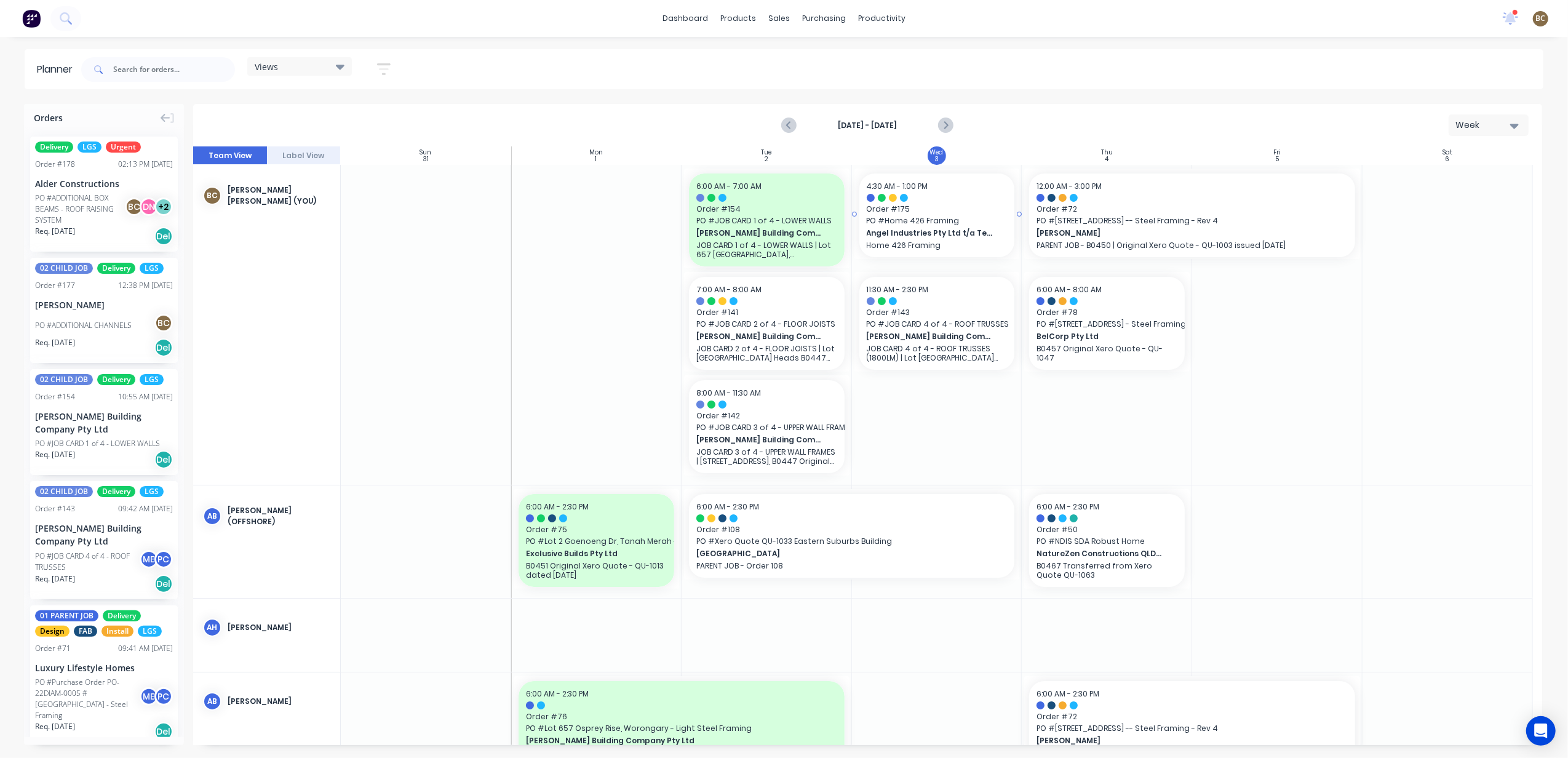
click at [908, 238] on span "Angel Industries Pty Ltd t/a Teeny Tiny Homes" at bounding box center [930, 233] width 127 height 11
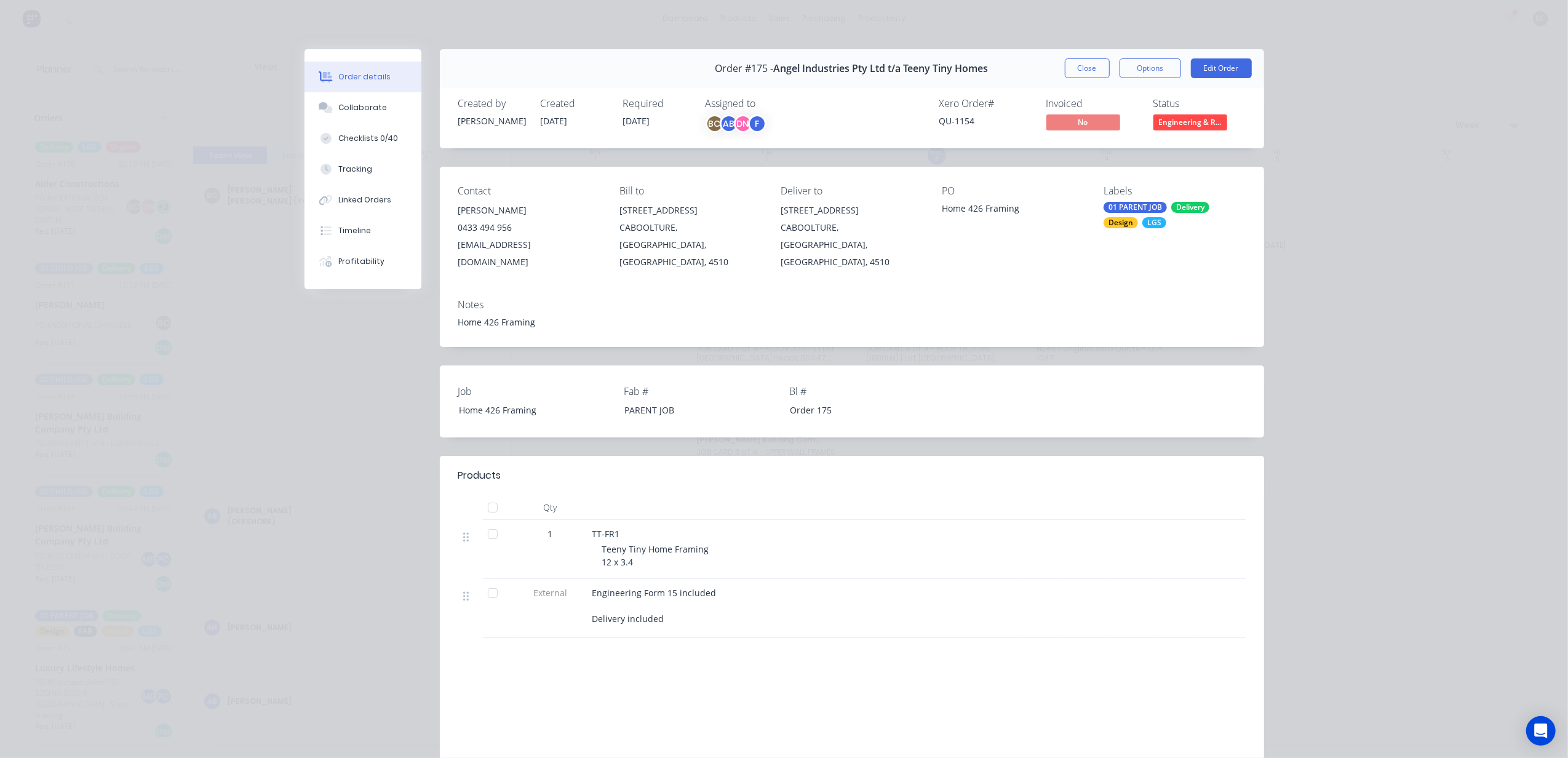
click at [490, 316] on div "Home 426 Framing" at bounding box center [852, 322] width 788 height 13
